Goal: Check status: Check status

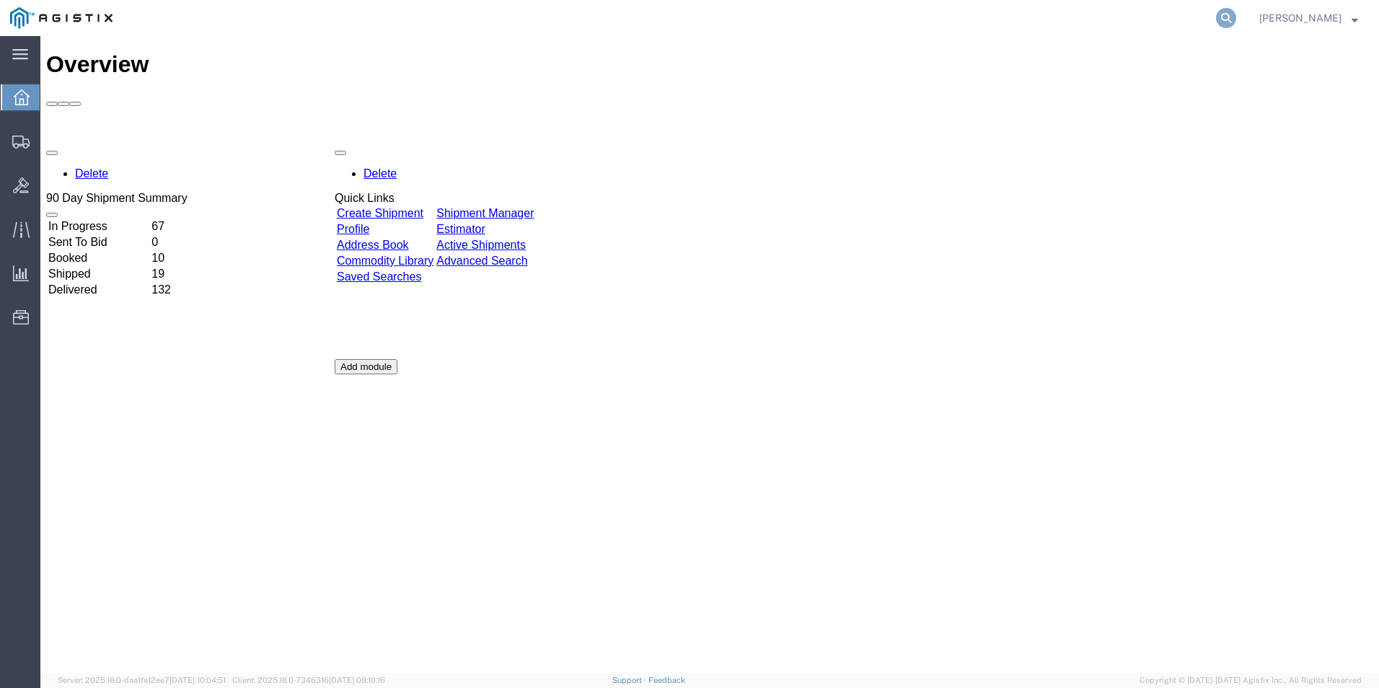
click at [1226, 16] on icon at bounding box center [1226, 18] width 20 height 20
click at [1084, 18] on input "search" at bounding box center [996, 18] width 439 height 35
type input "gdit-76817"
click at [1223, 17] on icon at bounding box center [1226, 18] width 20 height 20
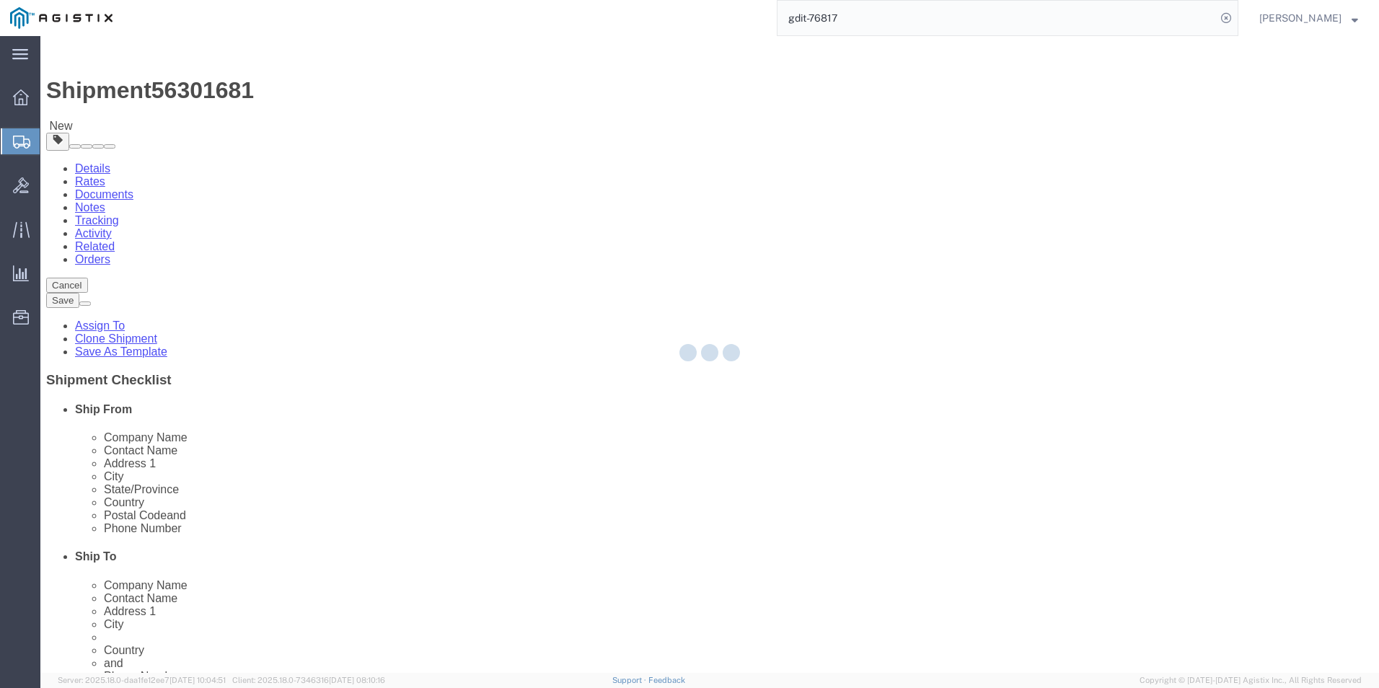
select select "69651"
select select
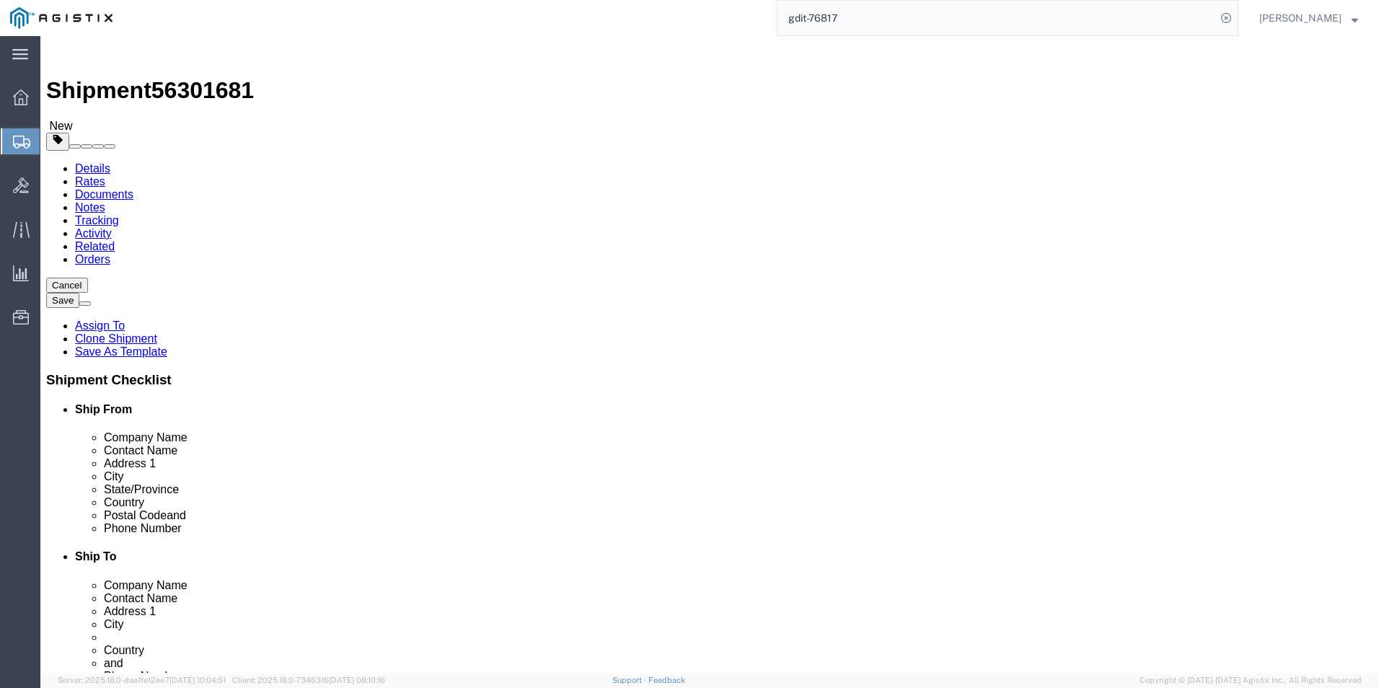
click icon
